Goal: Task Accomplishment & Management: Use online tool/utility

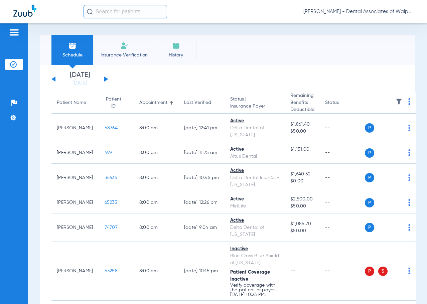
click at [104, 79] on button at bounding box center [106, 78] width 4 height 5
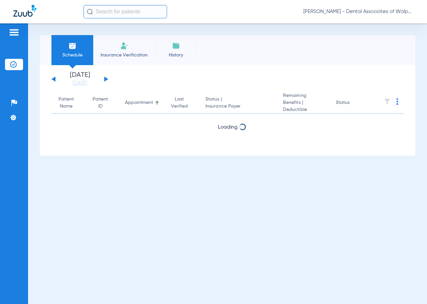
click at [99, 14] on input "text" at bounding box center [124, 11] width 83 height 13
type input "71127"
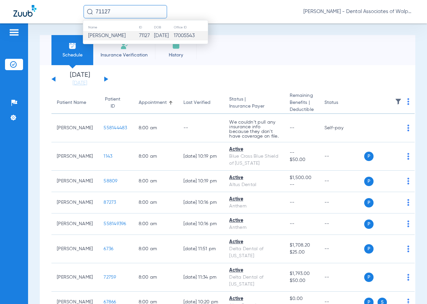
click at [112, 37] on span "[PERSON_NAME]" at bounding box center [106, 35] width 37 height 5
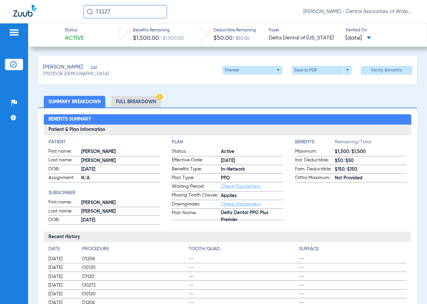
click at [120, 13] on input "71127" at bounding box center [124, 11] width 83 height 13
type input "558148739"
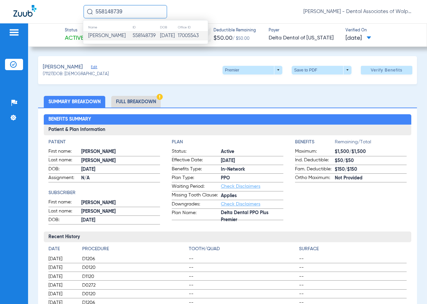
click at [105, 34] on span "[PERSON_NAME]" at bounding box center [106, 35] width 37 height 5
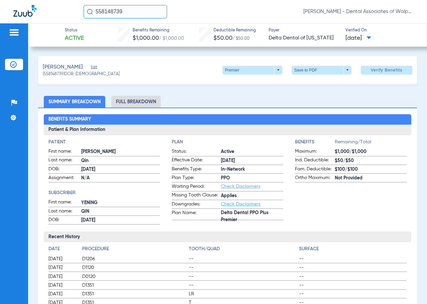
drag, startPoint x: 130, startPoint y: 13, endPoint x: 15, endPoint y: -24, distance: 120.9
click at [15, 0] on html "558148739 [PERSON_NAME] - Dental Associates of Walpole Patients Insurance Verif…" at bounding box center [213, 152] width 427 height 304
type input "75859"
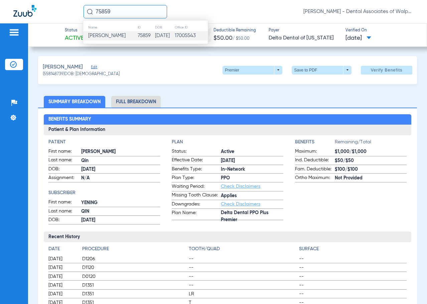
click at [102, 36] on span "[PERSON_NAME]" at bounding box center [106, 35] width 37 height 5
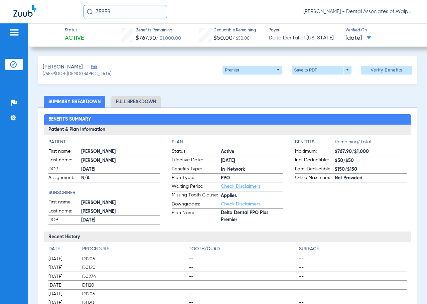
click at [11, 0] on html "75859 [PERSON_NAME] - Dental Associates of Walpole Patients Insurance Verificat…" at bounding box center [213, 152] width 427 height 304
type input "68473"
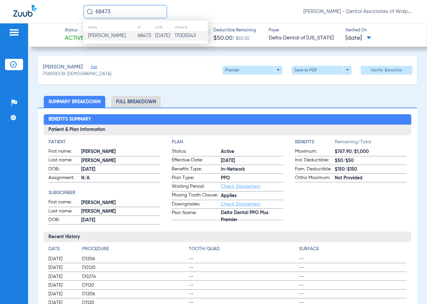
click at [98, 37] on span "[PERSON_NAME]" at bounding box center [106, 35] width 37 height 5
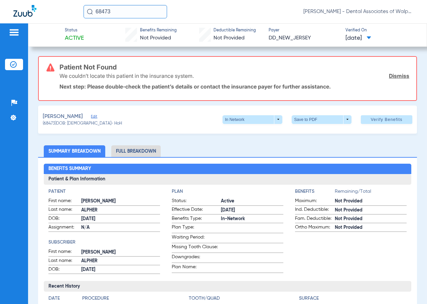
drag, startPoint x: 123, startPoint y: 14, endPoint x: 35, endPoint y: 0, distance: 88.6
click at [34, 1] on div "68473 [PERSON_NAME] - Dental Associates of Walpole" at bounding box center [213, 11] width 427 height 23
type input "38028"
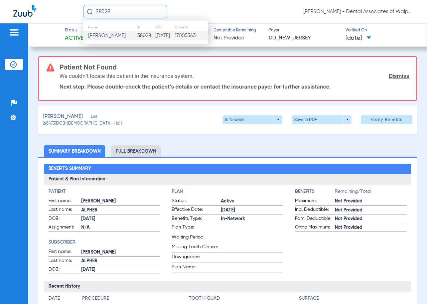
click at [102, 36] on span "[PERSON_NAME]" at bounding box center [106, 35] width 37 height 5
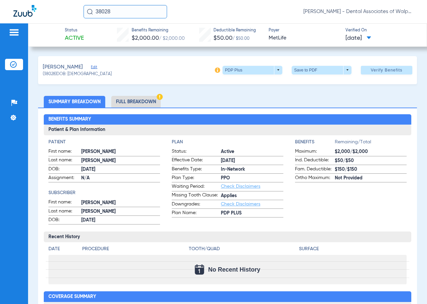
click at [70, 0] on html "38028 [PERSON_NAME] - Dental Associates of Walpole Patients Insurance Verificat…" at bounding box center [213, 152] width 427 height 304
type input "76530"
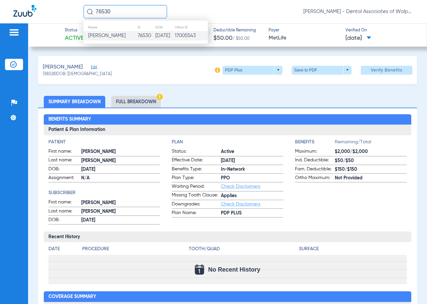
click at [115, 36] on span "[PERSON_NAME]" at bounding box center [106, 35] width 37 height 5
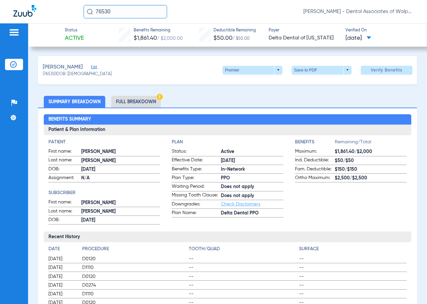
drag, startPoint x: 120, startPoint y: 11, endPoint x: 81, endPoint y: 8, distance: 38.8
click at [81, 8] on div "76530 [PERSON_NAME] - Dental Associates of Walpole" at bounding box center [213, 11] width 427 height 23
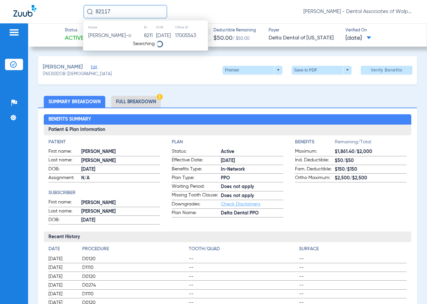
type input "82117"
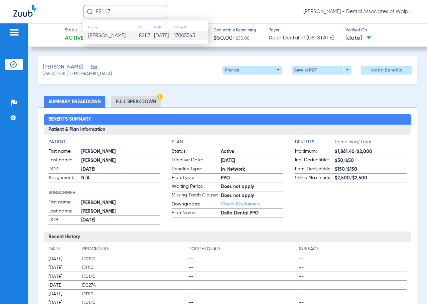
click at [107, 36] on span "[PERSON_NAME]" at bounding box center [106, 35] width 37 height 5
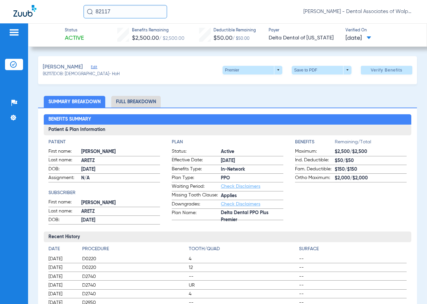
drag, startPoint x: 118, startPoint y: 10, endPoint x: 81, endPoint y: 5, distance: 37.1
click at [81, 5] on div "82117 [PERSON_NAME] - Dental Associates of Walpole" at bounding box center [213, 11] width 427 height 23
type input "558148925"
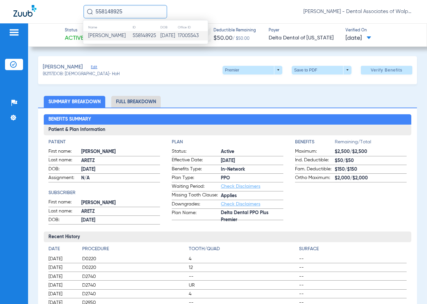
click at [111, 37] on span "[PERSON_NAME]" at bounding box center [106, 35] width 37 height 5
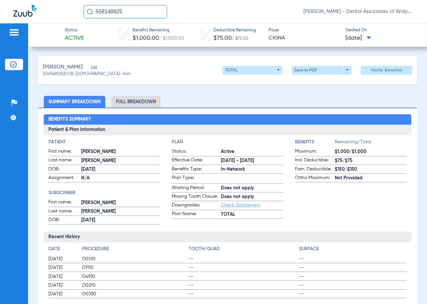
drag, startPoint x: 125, startPoint y: 13, endPoint x: 28, endPoint y: -17, distance: 100.9
click at [28, 0] on html "558148925 [PERSON_NAME] - Dental Associates of Walpole Patients Insurance Verif…" at bounding box center [213, 152] width 427 height 304
type input "4180"
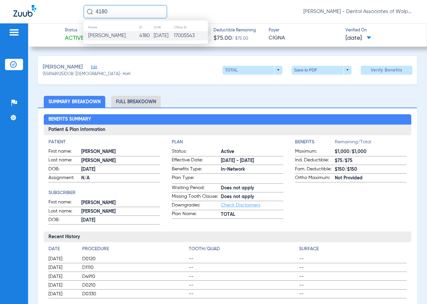
click at [121, 34] on span "[PERSON_NAME]" at bounding box center [106, 35] width 37 height 5
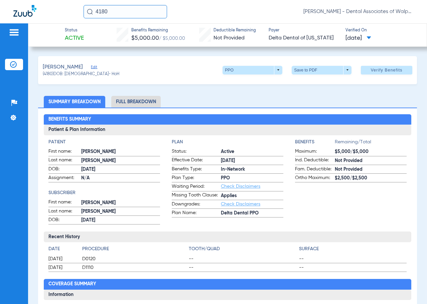
drag, startPoint x: 123, startPoint y: 13, endPoint x: 54, endPoint y: 11, distance: 68.5
click at [54, 11] on div "4180 [PERSON_NAME] - Dental Associates of Walpole" at bounding box center [213, 11] width 427 height 23
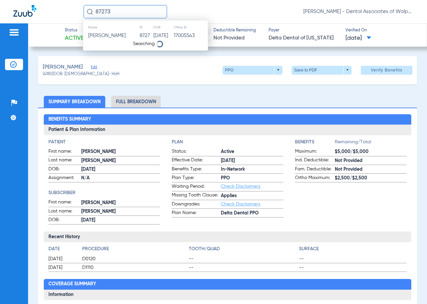
type input "87273"
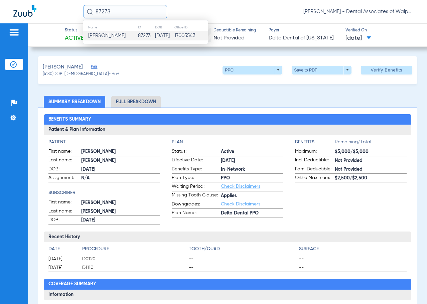
click at [100, 36] on span "[PERSON_NAME]" at bounding box center [106, 35] width 37 height 5
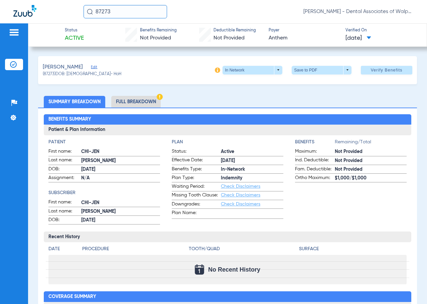
drag, startPoint x: 126, startPoint y: 12, endPoint x: 54, endPoint y: 5, distance: 72.4
click at [54, 5] on div "87273 [PERSON_NAME] - Dental Associates of Walpole" at bounding box center [213, 11] width 427 height 23
type input "79741"
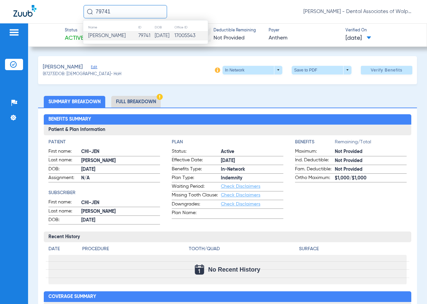
click at [101, 34] on span "[PERSON_NAME]" at bounding box center [106, 35] width 37 height 5
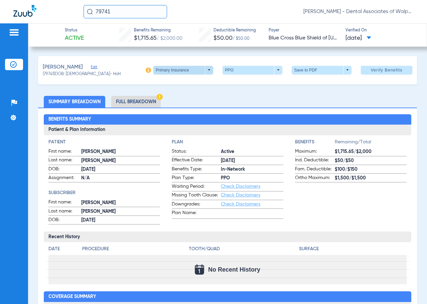
click at [205, 71] on span at bounding box center [183, 70] width 60 height 9
click at [176, 97] on span "Secondary Insurance" at bounding box center [176, 96] width 44 height 5
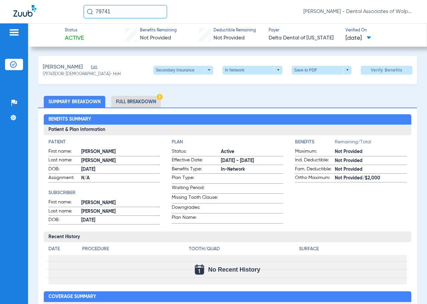
drag, startPoint x: 92, startPoint y: 12, endPoint x: 44, endPoint y: 6, distance: 48.4
click at [44, 6] on div "79741 [PERSON_NAME] - Dental Associates of Walpole" at bounding box center [213, 11] width 427 height 23
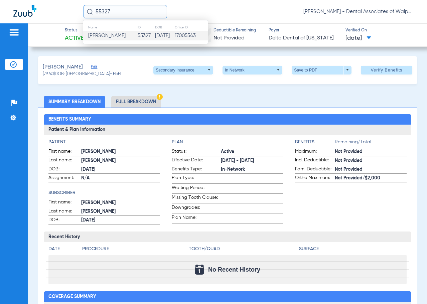
type input "55327"
click at [110, 36] on span "[PERSON_NAME]" at bounding box center [106, 35] width 37 height 5
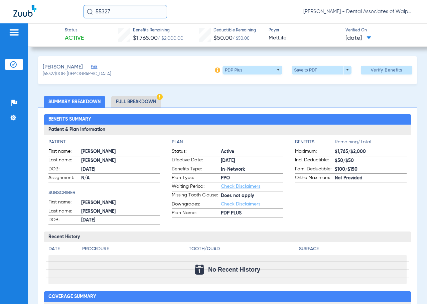
drag, startPoint x: 128, startPoint y: 12, endPoint x: 84, endPoint y: 6, distance: 44.8
click at [84, 9] on input "55327" at bounding box center [124, 11] width 83 height 13
type input "19955"
click at [124, 13] on input "19955" at bounding box center [124, 11] width 83 height 13
click at [130, 28] on div "Searching" at bounding box center [145, 27] width 125 height 14
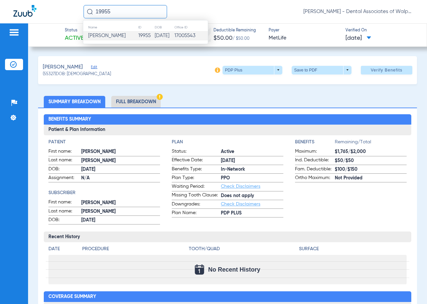
click at [115, 36] on span "[PERSON_NAME]" at bounding box center [106, 35] width 37 height 5
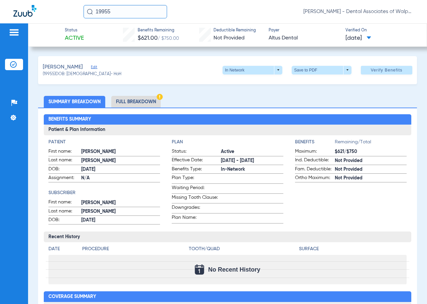
drag, startPoint x: 121, startPoint y: 12, endPoint x: 80, endPoint y: 9, distance: 40.5
click at [80, 9] on div "19955 [PERSON_NAME] - Dental Associates of Walpole" at bounding box center [213, 11] width 427 height 23
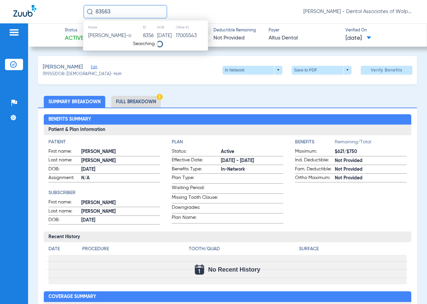
type input "83563"
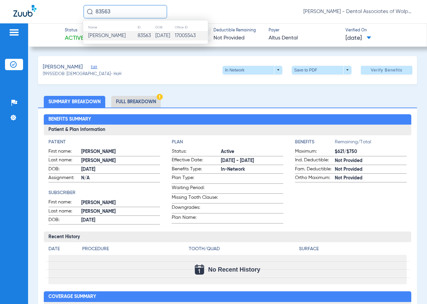
click at [108, 36] on span "[PERSON_NAME]" at bounding box center [106, 35] width 37 height 5
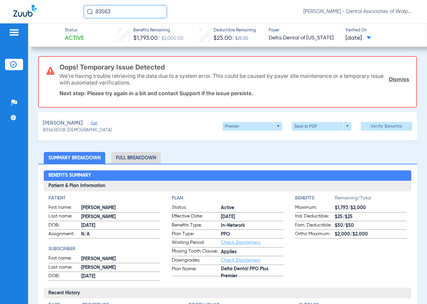
drag, startPoint x: 117, startPoint y: 12, endPoint x: 77, endPoint y: 1, distance: 41.1
click at [79, 5] on div "83563 [PERSON_NAME] - Dental Associates of Walpole" at bounding box center [213, 11] width 427 height 23
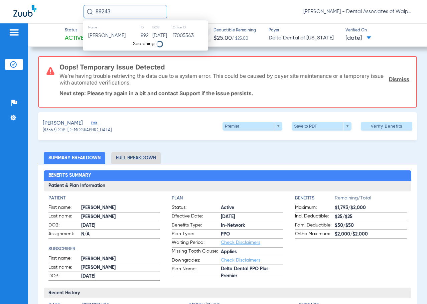
type input "89243"
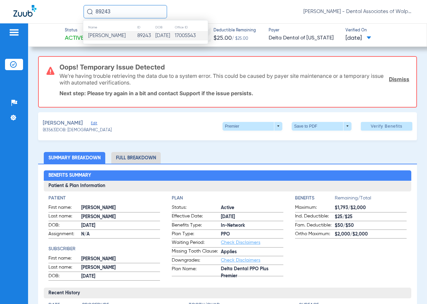
click at [112, 37] on span "[PERSON_NAME]" at bounding box center [106, 35] width 37 height 5
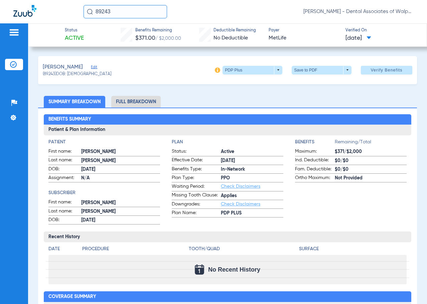
drag, startPoint x: 136, startPoint y: 14, endPoint x: 62, endPoint y: -4, distance: 76.3
click at [62, 0] on html "89243 [PERSON_NAME] - Dental Associates of Walpole Patients Insurance Verificat…" at bounding box center [213, 152] width 427 height 304
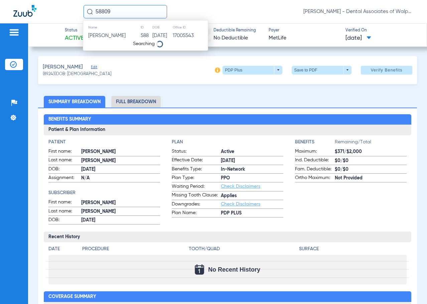
type input "58809"
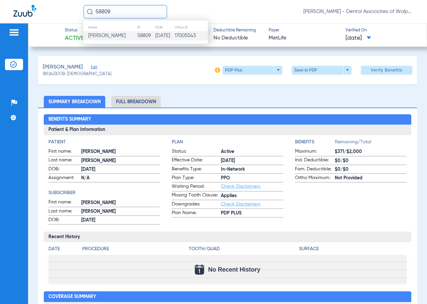
click at [101, 35] on span "[PERSON_NAME]" at bounding box center [106, 35] width 37 height 5
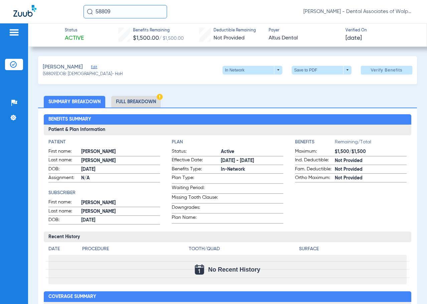
drag, startPoint x: 84, startPoint y: 3, endPoint x: 79, endPoint y: 2, distance: 4.4
click at [79, 2] on div "58809 [PERSON_NAME] - Dental Associates of Walpole" at bounding box center [213, 11] width 427 height 23
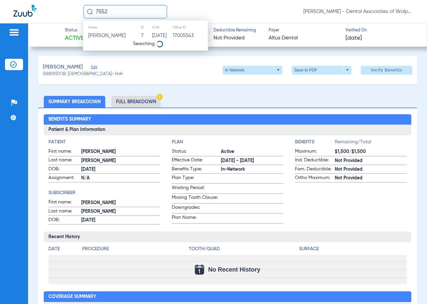
type input "7552"
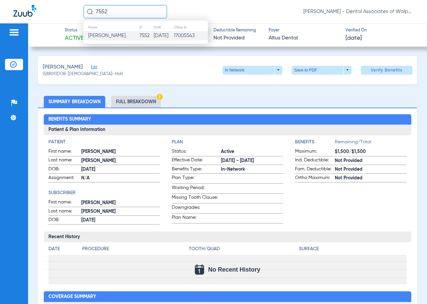
click at [110, 36] on span "[PERSON_NAME]" at bounding box center [106, 35] width 37 height 5
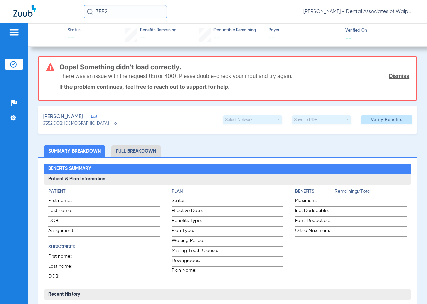
drag, startPoint x: 87, startPoint y: 11, endPoint x: 73, endPoint y: 8, distance: 14.3
click at [73, 8] on div "7552 [PERSON_NAME] - Dental Associates of Walpole" at bounding box center [213, 11] width 427 height 23
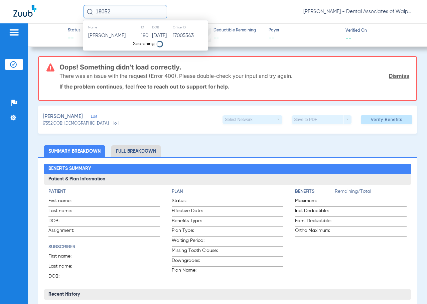
type input "18052"
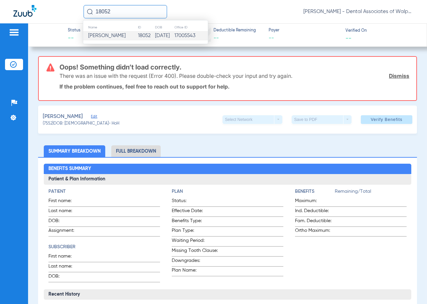
click at [113, 35] on span "[PERSON_NAME]" at bounding box center [106, 35] width 37 height 5
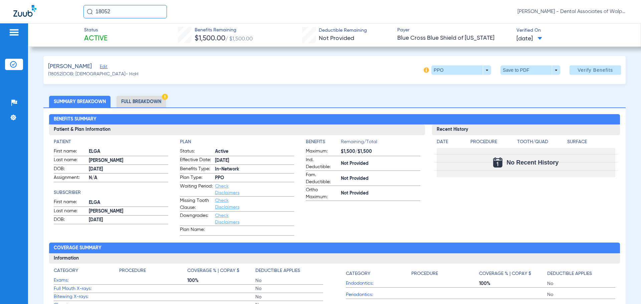
drag, startPoint x: 125, startPoint y: 10, endPoint x: 59, endPoint y: 3, distance: 66.5
click at [59, 3] on div "18052 [PERSON_NAME] - Dental Associates of Walpole" at bounding box center [320, 11] width 641 height 23
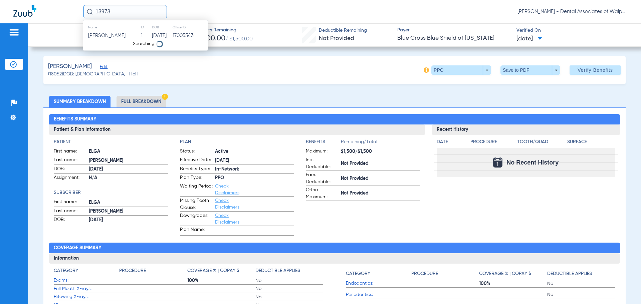
type input "13973"
click at [104, 36] on span "[PERSON_NAME]" at bounding box center [106, 35] width 37 height 5
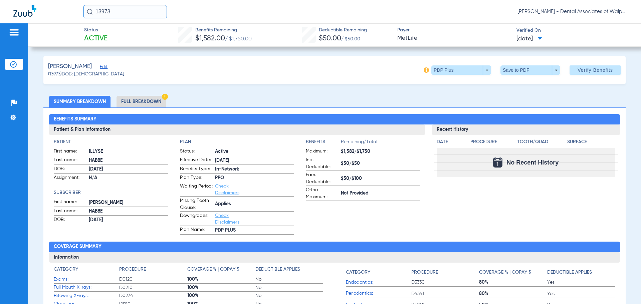
drag, startPoint x: 51, startPoint y: -6, endPoint x: 32, endPoint y: -11, distance: 20.0
click at [32, 0] on html "13973 [PERSON_NAME] - Dental Associates of Walpole Patients Insurance Verificat…" at bounding box center [320, 152] width 641 height 304
type input "64170"
click at [109, 36] on span "[PERSON_NAME]" at bounding box center [106, 35] width 37 height 5
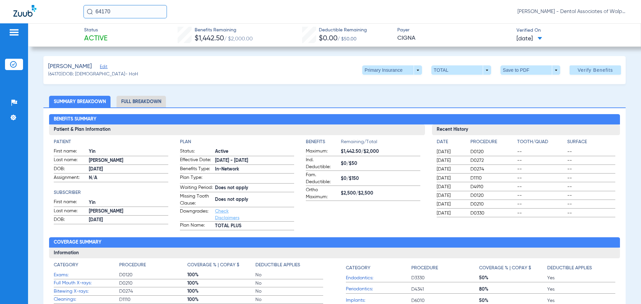
drag, startPoint x: 86, startPoint y: 7, endPoint x: 54, endPoint y: 0, distance: 32.8
click at [54, 0] on html "64170 [PERSON_NAME] - Dental Associates of Walpole Patients Insurance Verificat…" at bounding box center [320, 152] width 641 height 304
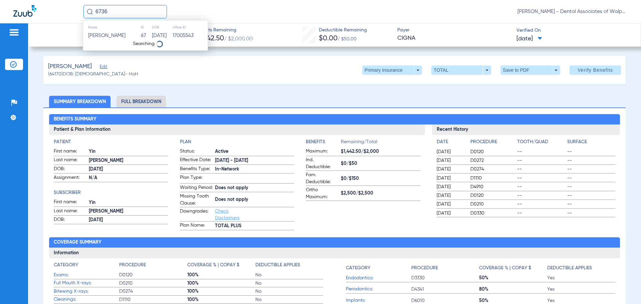
type input "6736"
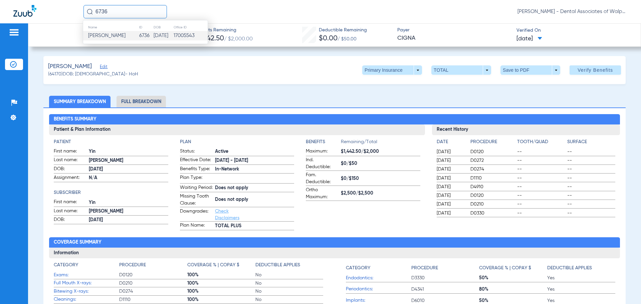
click at [108, 36] on span "[PERSON_NAME]" at bounding box center [106, 35] width 37 height 5
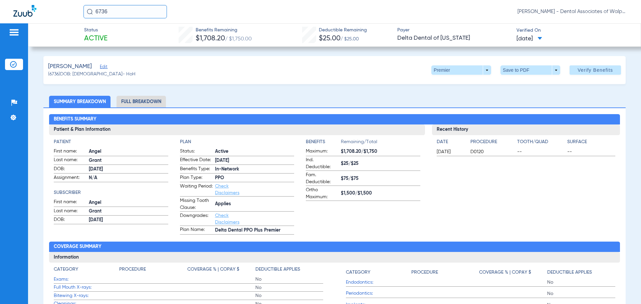
drag, startPoint x: 138, startPoint y: 12, endPoint x: 52, endPoint y: -10, distance: 88.1
click at [52, 0] on html "6736 [PERSON_NAME] - Dental Associates of Walpole Patients Insurance Verificati…" at bounding box center [320, 152] width 641 height 304
type input "18314"
click at [119, 35] on span "[PERSON_NAME]" at bounding box center [106, 35] width 37 height 5
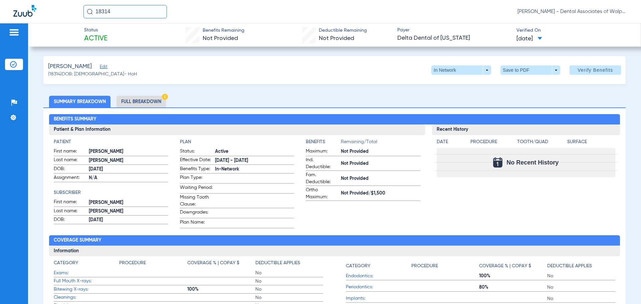
drag, startPoint x: 130, startPoint y: 11, endPoint x: 3, endPoint y: -21, distance: 131.6
click at [3, 0] on html "18314 [PERSON_NAME] - Dental Associates of Walpole Patients Insurance Verificat…" at bounding box center [320, 152] width 641 height 304
type input "558151169"
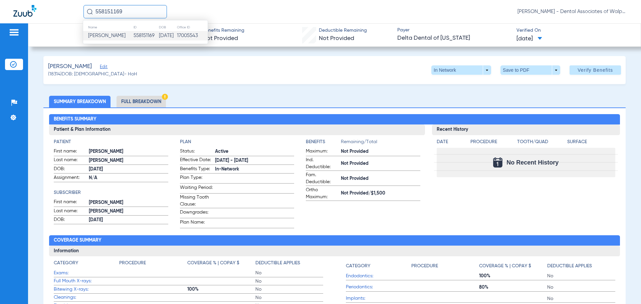
click at [112, 36] on span "[PERSON_NAME]" at bounding box center [106, 35] width 37 height 5
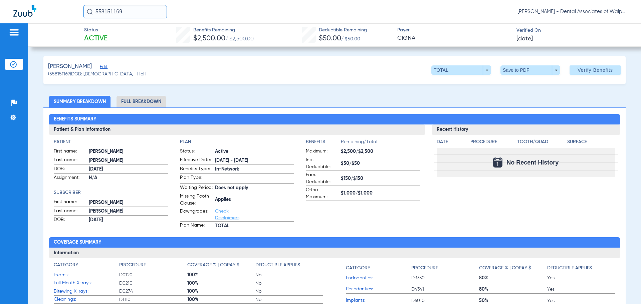
drag, startPoint x: 58, startPoint y: 10, endPoint x: 51, endPoint y: 6, distance: 8.4
click at [50, 7] on div "558151169 [PERSON_NAME] - Dental Associates of Walpole" at bounding box center [320, 11] width 641 height 23
type input "50766"
click at [113, 36] on span "[PERSON_NAME]" at bounding box center [106, 35] width 37 height 5
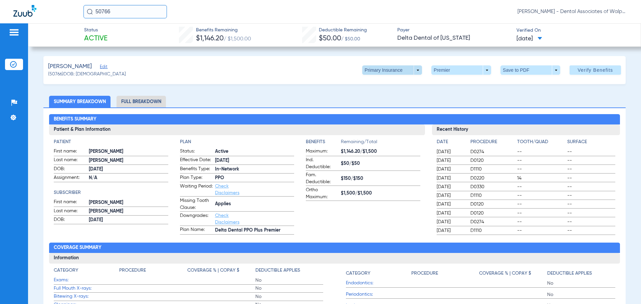
click at [414, 70] on span at bounding box center [392, 69] width 60 height 9
click at [382, 95] on span "Secondary Insurance" at bounding box center [385, 96] width 44 height 5
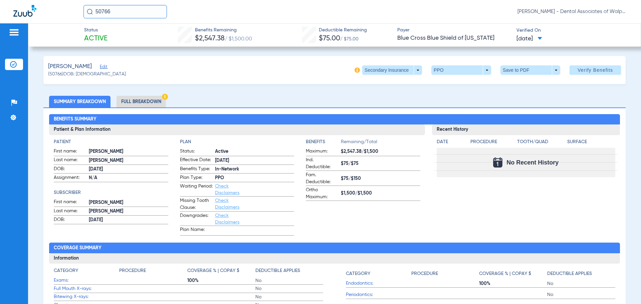
drag, startPoint x: 122, startPoint y: 15, endPoint x: 80, endPoint y: 13, distance: 41.4
click at [80, 13] on div "50766 [PERSON_NAME] - Dental Associates of Walpole" at bounding box center [320, 11] width 641 height 23
type input "13781"
click at [120, 39] on td "[PERSON_NAME]" at bounding box center [110, 35] width 55 height 9
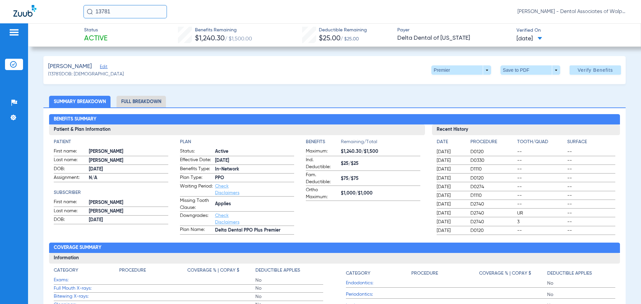
drag, startPoint x: 115, startPoint y: 11, endPoint x: 37, endPoint y: -6, distance: 80.3
click at [37, 0] on html "13781 [PERSON_NAME] - Dental Associates of Walpole Patients Insurance Verificat…" at bounding box center [320, 152] width 641 height 304
type input "72759"
click at [115, 35] on span "[PERSON_NAME]" at bounding box center [106, 35] width 37 height 5
drag, startPoint x: 74, startPoint y: 7, endPoint x: 63, endPoint y: 1, distance: 13.3
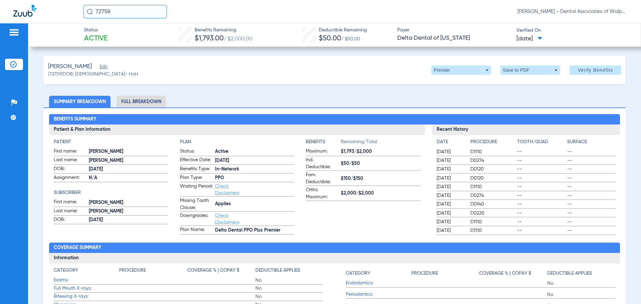
click at [68, 6] on div "72759 [PERSON_NAME] - Dental Associates of Walpole" at bounding box center [320, 11] width 641 height 23
type input "43519"
drag, startPoint x: 102, startPoint y: 33, endPoint x: 118, endPoint y: 30, distance: 16.4
click at [102, 33] on span "[PERSON_NAME]" at bounding box center [106, 35] width 37 height 5
drag, startPoint x: 67, startPoint y: -3, endPoint x: 61, endPoint y: -5, distance: 5.9
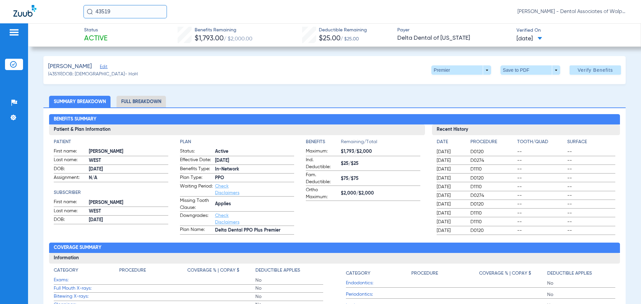
click at [61, 0] on html "43519 [PERSON_NAME] - Dental Associates of Walpole Patients Insurance Verificat…" at bounding box center [320, 152] width 641 height 304
type input "11309"
click at [115, 34] on span "[PERSON_NAME]" at bounding box center [106, 35] width 37 height 5
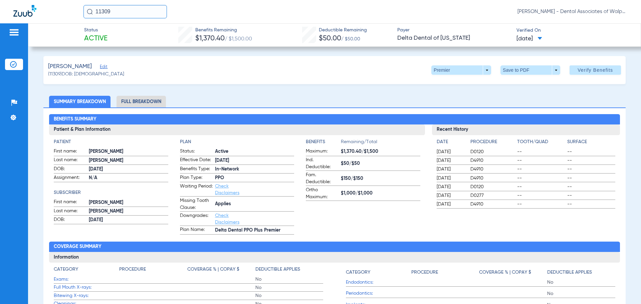
drag, startPoint x: 51, startPoint y: -10, endPoint x: 59, endPoint y: -15, distance: 8.9
click at [59, 0] on html "11309 [PERSON_NAME] - Dental Associates of Walpole Patients Insurance Verificat…" at bounding box center [320, 152] width 641 height 304
type input "558144518"
click at [111, 37] on span "[PERSON_NAME]" at bounding box center [106, 35] width 37 height 5
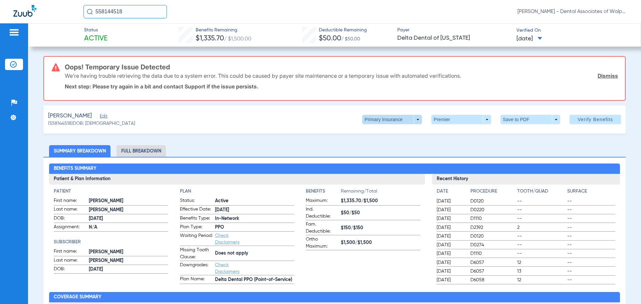
click at [415, 118] on span at bounding box center [392, 119] width 60 height 9
click at [382, 148] on span "Secondary Insurance" at bounding box center [385, 146] width 44 height 5
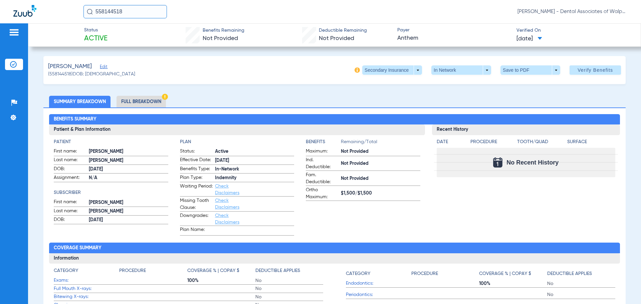
drag, startPoint x: 89, startPoint y: 7, endPoint x: 0, endPoint y: -8, distance: 90.5
click at [0, 0] on html "558144518 [PERSON_NAME] - Dental Associates of Walpole Patients Insurance Verif…" at bounding box center [320, 152] width 641 height 304
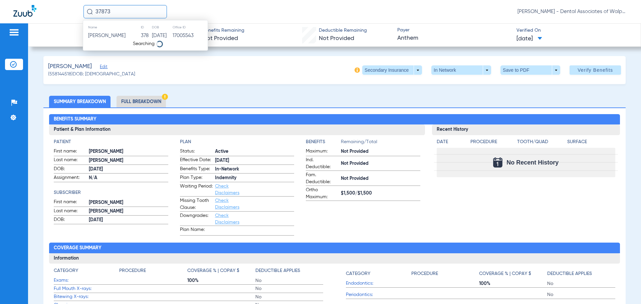
type input "37873"
click at [116, 34] on span "[PERSON_NAME]" at bounding box center [106, 35] width 37 height 5
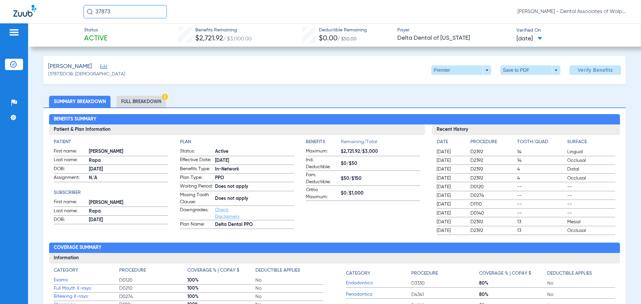
drag, startPoint x: 130, startPoint y: 12, endPoint x: 71, endPoint y: -2, distance: 60.5
click at [71, 0] on html "37873 [PERSON_NAME] - Dental Associates of Walpole Patients Insurance Verificat…" at bounding box center [320, 152] width 641 height 304
type input "62628"
click at [103, 34] on span "[PERSON_NAME]" at bounding box center [106, 35] width 37 height 5
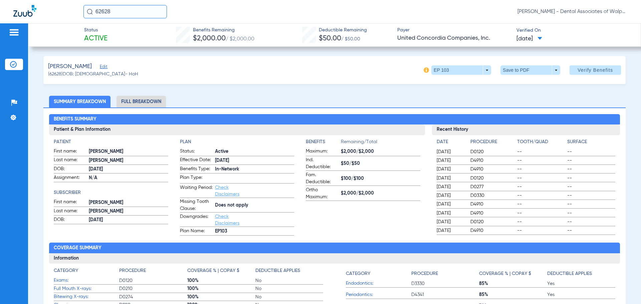
drag, startPoint x: 115, startPoint y: 11, endPoint x: 64, endPoint y: 0, distance: 53.0
click at [64, 0] on div "62628 [PERSON_NAME] - Dental Associates of Walpole" at bounding box center [320, 11] width 641 height 23
type input "60821"
click at [101, 36] on span "[PERSON_NAME]" at bounding box center [106, 35] width 37 height 5
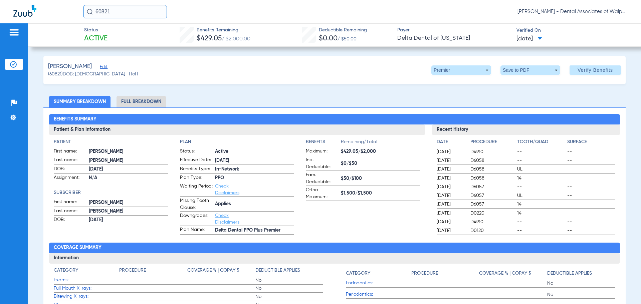
click at [426, 7] on div "60821 [PERSON_NAME] - Dental Associates of Walpole" at bounding box center [320, 11] width 641 height 23
drag, startPoint x: 60, startPoint y: 1, endPoint x: 56, endPoint y: -6, distance: 8.1
click at [56, 0] on html "60821 [PERSON_NAME] - Dental Associates of Walpole Patients Insurance Verificat…" at bounding box center [320, 152] width 641 height 304
type input "58803"
click at [107, 32] on td "[PERSON_NAME]" at bounding box center [110, 35] width 54 height 9
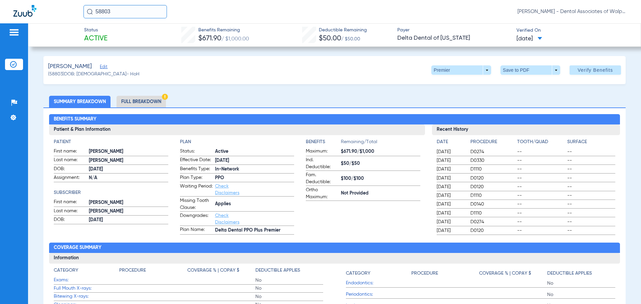
drag, startPoint x: 127, startPoint y: 12, endPoint x: 76, endPoint y: 10, distance: 51.4
click at [76, 10] on div "58803 [PERSON_NAME] - Dental Associates of Walpole" at bounding box center [320, 11] width 641 height 23
type input "558151170"
drag, startPoint x: 116, startPoint y: 37, endPoint x: 132, endPoint y: 36, distance: 16.1
click at [116, 37] on span "[PERSON_NAME]" at bounding box center [106, 35] width 37 height 5
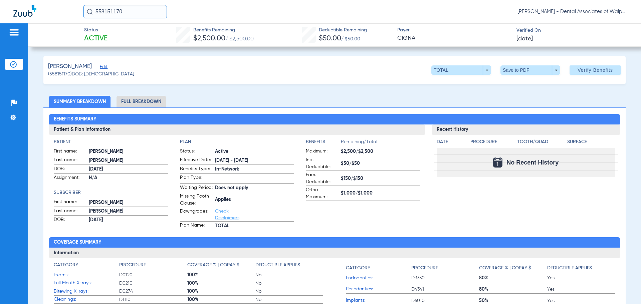
drag, startPoint x: 80, startPoint y: 8, endPoint x: 75, endPoint y: 7, distance: 5.4
click at [75, 7] on div "558151170 [PERSON_NAME] - Dental Associates of Walpole" at bounding box center [320, 11] width 641 height 23
type input "558143675"
click at [105, 35] on span "[PERSON_NAME][US_STATE]" at bounding box center [119, 35] width 63 height 5
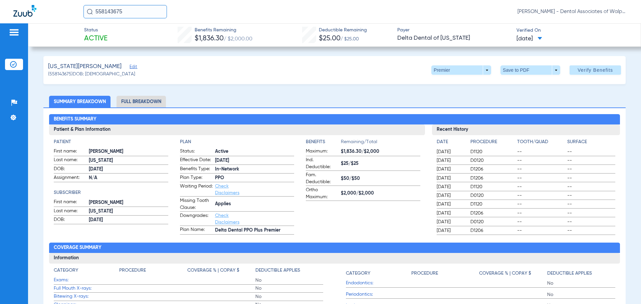
drag, startPoint x: 125, startPoint y: 9, endPoint x: 53, endPoint y: -2, distance: 72.9
click at [53, 0] on html "558143675 [PERSON_NAME] - Dental Associates of Walpole Patients Insurance Verif…" at bounding box center [320, 152] width 641 height 304
type input "64906"
click at [99, 33] on span "[PERSON_NAME]" at bounding box center [106, 35] width 37 height 5
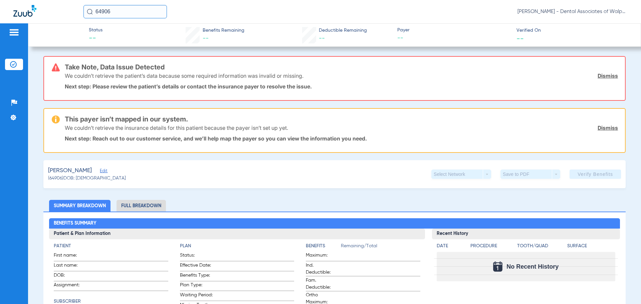
drag, startPoint x: 127, startPoint y: 11, endPoint x: 35, endPoint y: -13, distance: 94.2
click at [35, 0] on html "64906 [PERSON_NAME] - Dental Associates of Walpole Patients Insurance Verificat…" at bounding box center [320, 152] width 641 height 304
type input "49619"
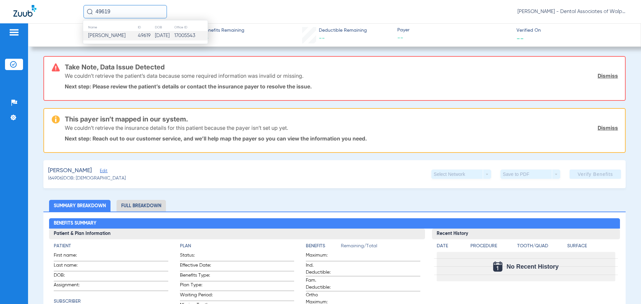
click at [110, 33] on span "[PERSON_NAME]" at bounding box center [106, 35] width 37 height 5
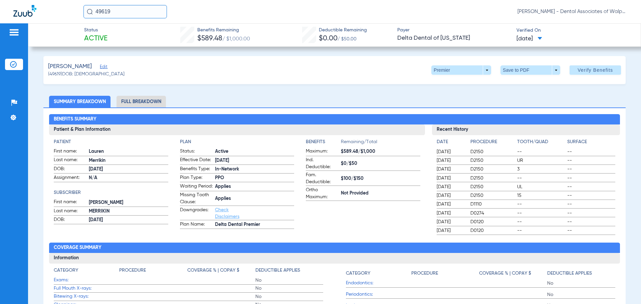
drag, startPoint x: 127, startPoint y: 11, endPoint x: 52, endPoint y: 3, distance: 75.2
click at [52, 3] on div "49619 [PERSON_NAME] - Dental Associates of Walpole" at bounding box center [320, 11] width 641 height 23
type input "558144421"
click at [121, 37] on span "[PERSON_NAME]" at bounding box center [106, 35] width 37 height 5
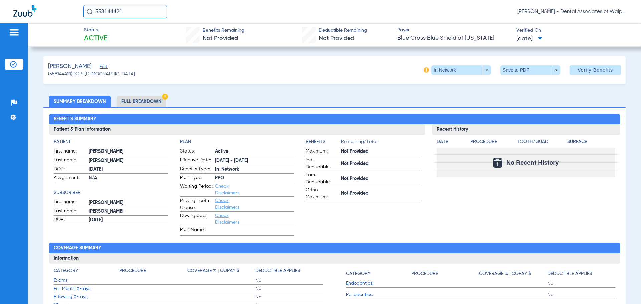
drag, startPoint x: 147, startPoint y: 12, endPoint x: 83, endPoint y: 2, distance: 64.6
click at [83, 2] on div "558144421 [PERSON_NAME] - Dental Associates of Walpole" at bounding box center [320, 11] width 641 height 23
click at [116, 38] on span "[PERSON_NAME]" at bounding box center [106, 35] width 37 height 5
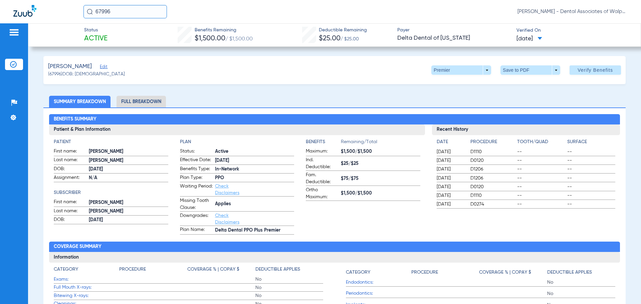
drag, startPoint x: 111, startPoint y: 13, endPoint x: 60, endPoint y: 12, distance: 51.4
click at [60, 12] on div "67996 [PERSON_NAME] - Dental Associates of Walpole" at bounding box center [320, 11] width 641 height 23
type input "71744"
click at [112, 12] on input "71744" at bounding box center [124, 11] width 83 height 13
click at [111, 35] on span "[PERSON_NAME]" at bounding box center [106, 35] width 37 height 5
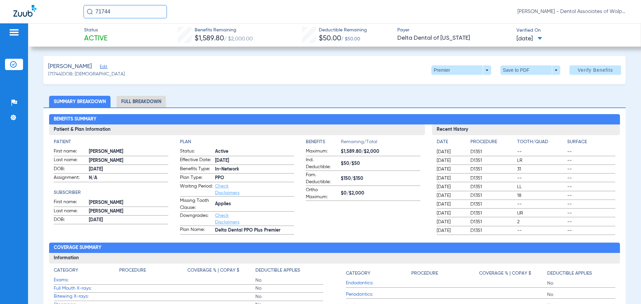
click at [56, 1] on div "71744 [PERSON_NAME] - Dental Associates of Walpole" at bounding box center [320, 11] width 641 height 23
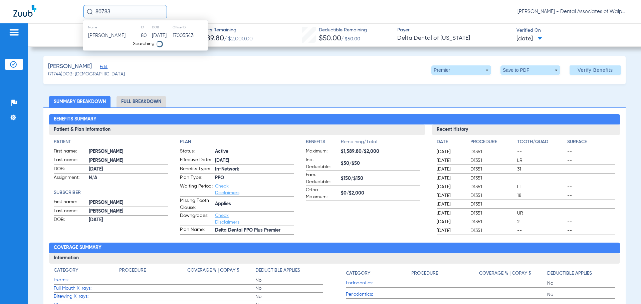
type input "80783"
click at [113, 39] on td "[PERSON_NAME]" at bounding box center [110, 35] width 54 height 9
